Goal: Information Seeking & Learning: Learn about a topic

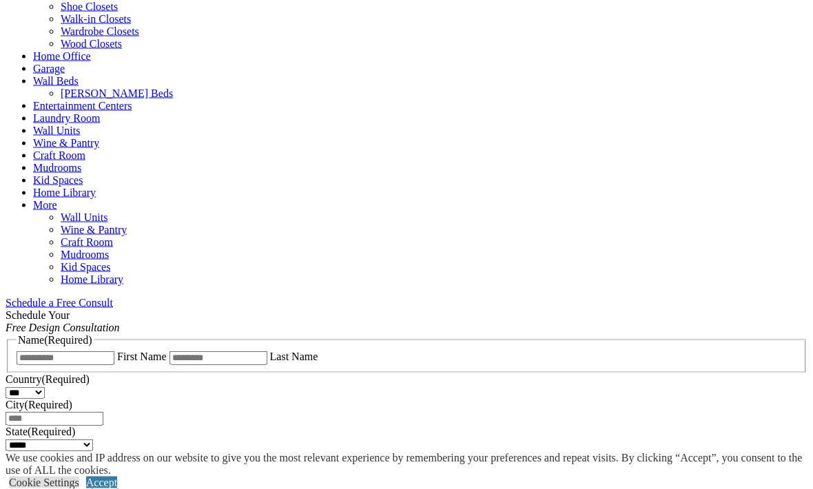
scroll to position [630, 0]
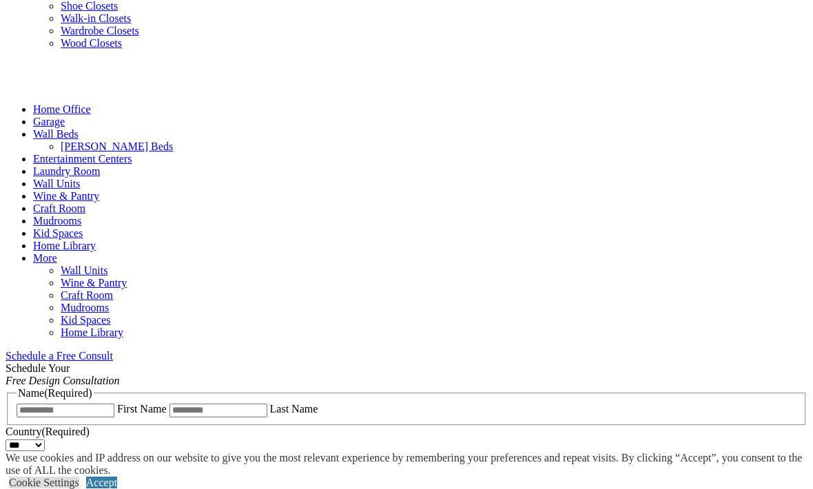
click at [113, 350] on span "Schedule a Free Consult (opens a dropdown menu)" at bounding box center [113, 356] width 0 height 12
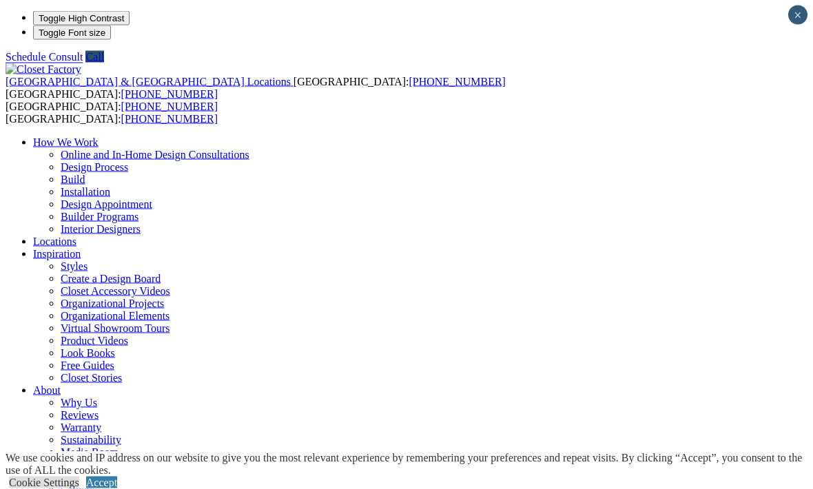
scroll to position [1, 0]
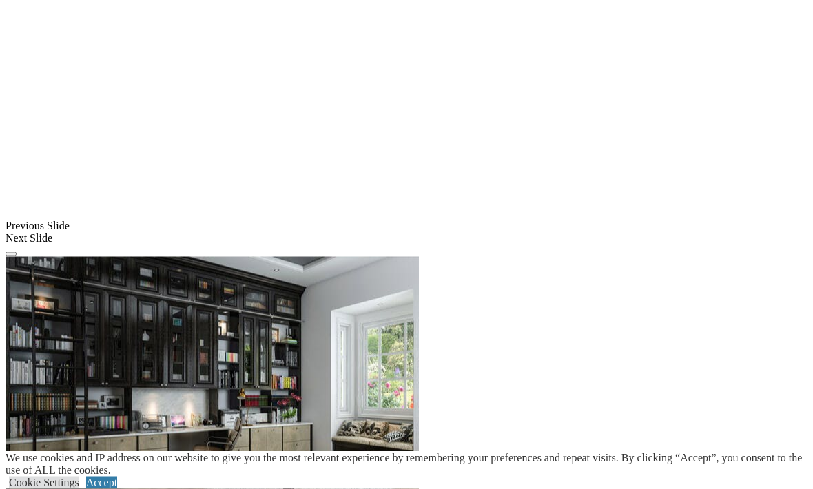
scroll to position [1134, 0]
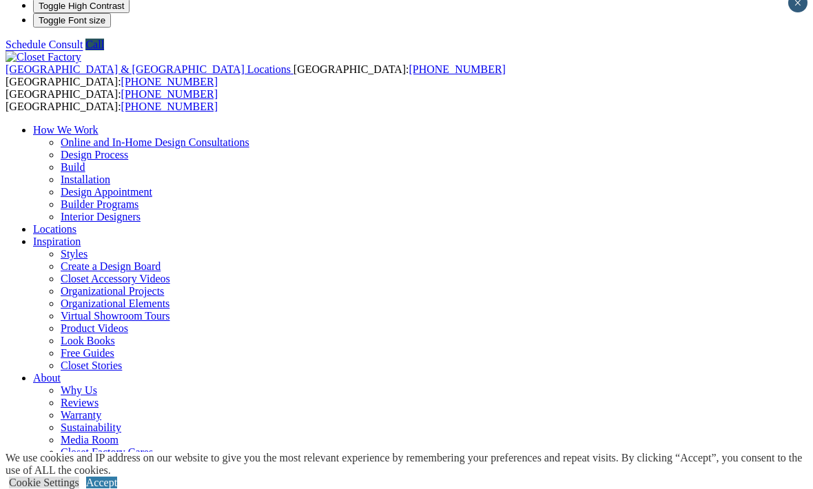
scroll to position [13, 0]
click at [170, 310] on link "Virtual Showroom Tours" at bounding box center [116, 316] width 110 height 12
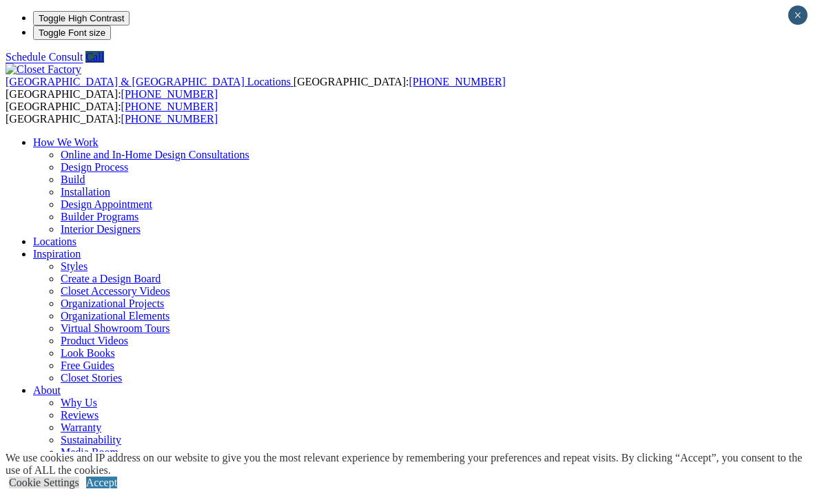
click at [88, 261] on link "Styles" at bounding box center [74, 267] width 27 height 12
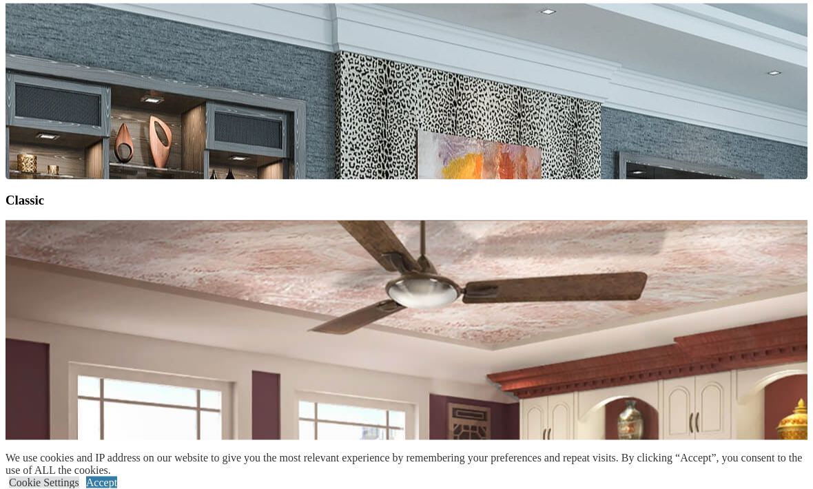
scroll to position [5575, 0]
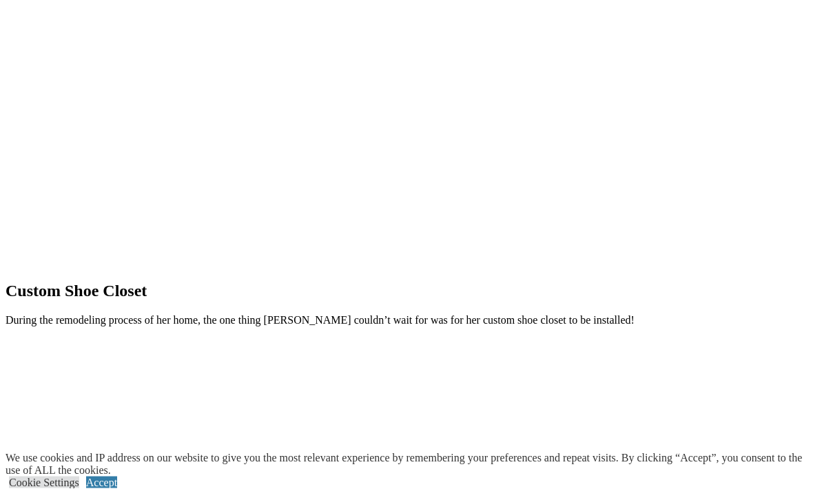
scroll to position [1428, 0]
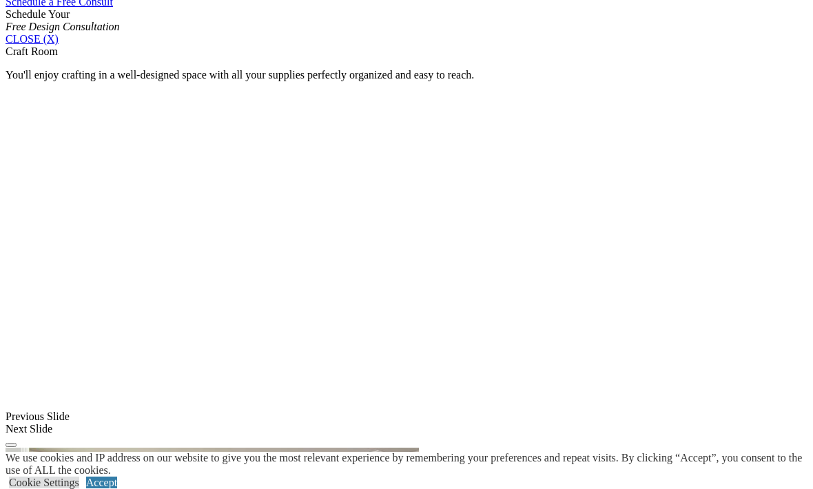
scroll to position [912, 0]
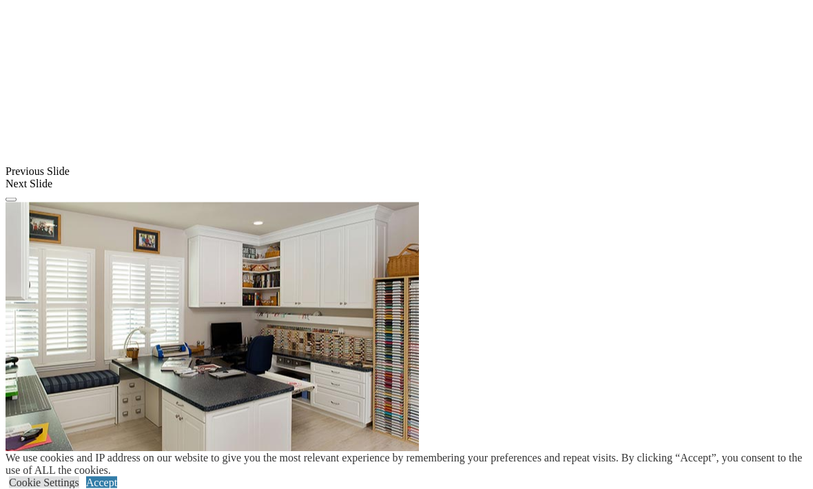
scroll to position [1178, 0]
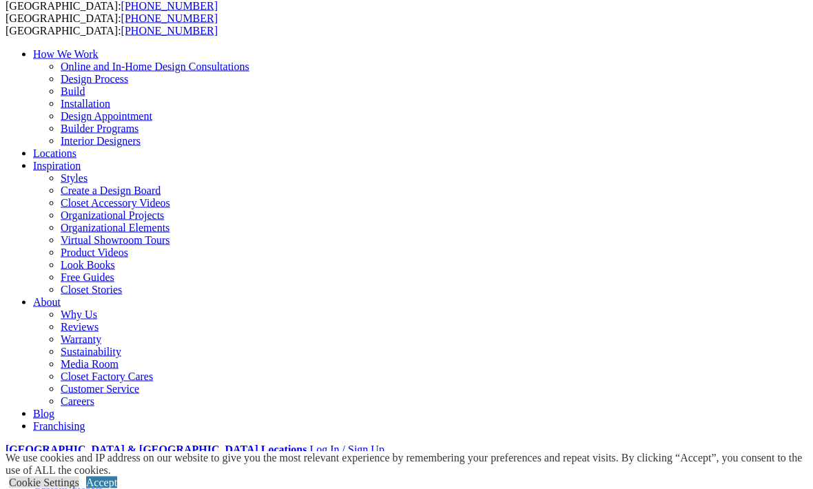
scroll to position [89, 0]
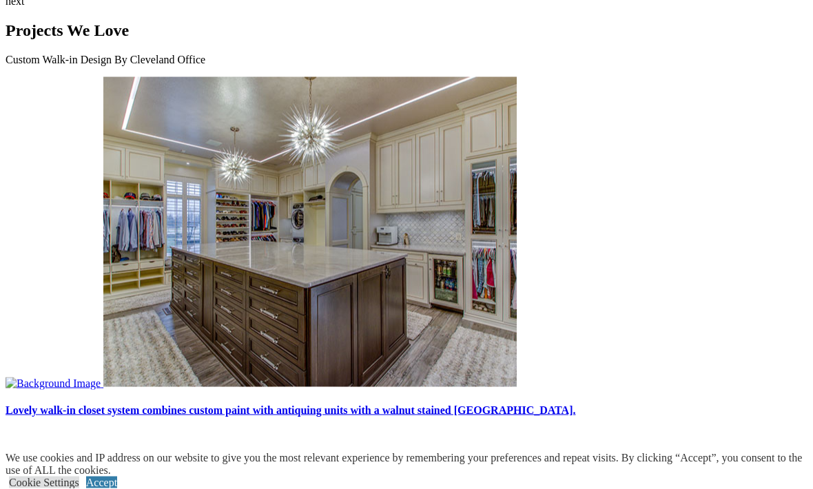
scroll to position [4039, 0]
